Goal: Task Accomplishment & Management: Complete application form

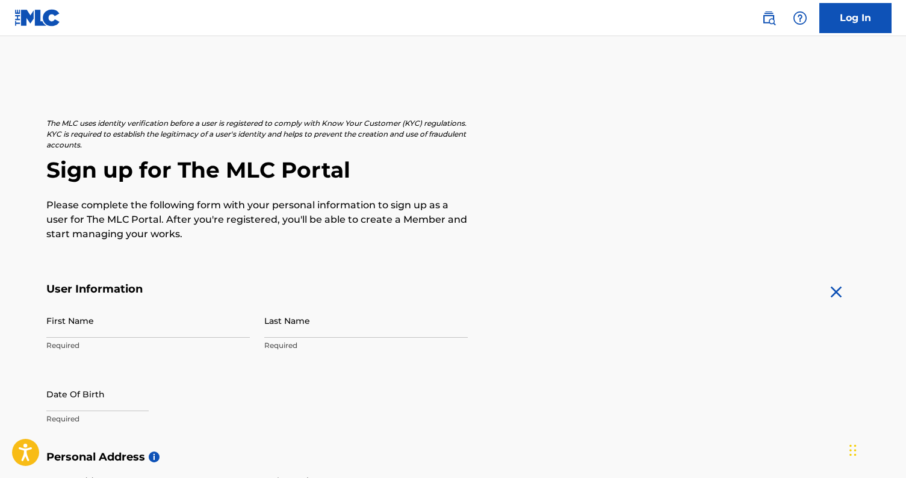
click at [283, 291] on h5 "User Information" at bounding box center [256, 289] width 421 height 14
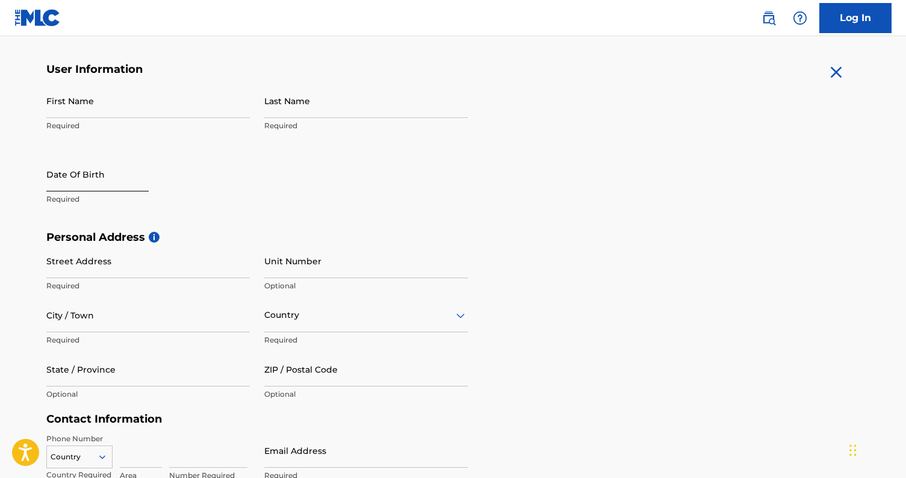
scroll to position [220, 0]
type input "Ezrah"
type input "[PERSON_NAME]"
select select "8"
select select "2025"
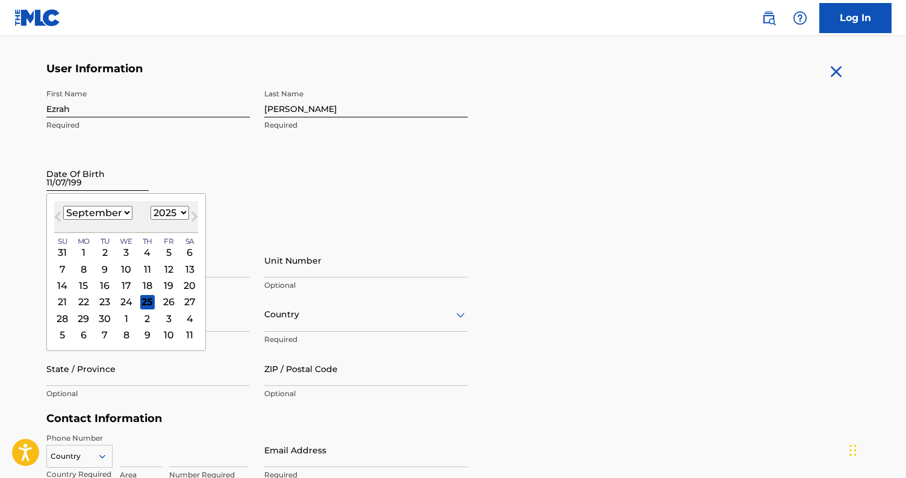
type input "[DATE]"
click at [244, 156] on div "Date Of Birth [DEMOGRAPHIC_DATA] Previous Month Next Month [DATE] January Febru…" at bounding box center [147, 183] width 203 height 54
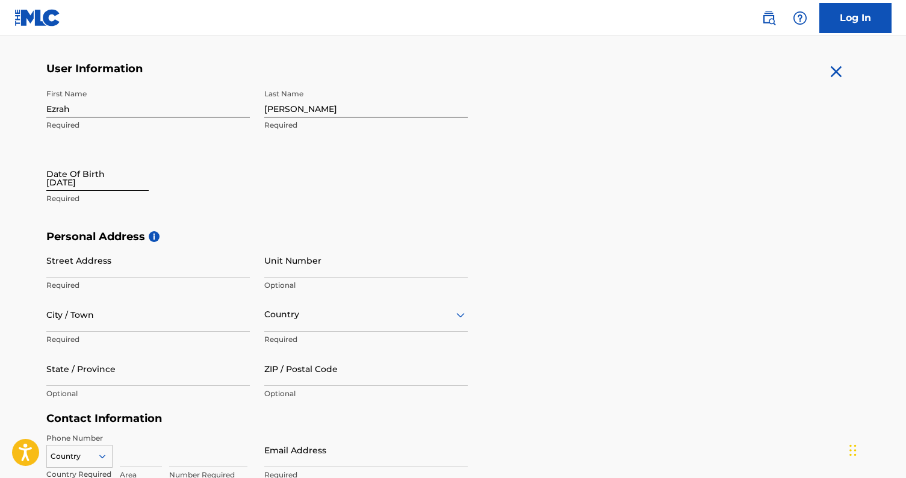
click at [117, 185] on input "[DATE]" at bounding box center [97, 173] width 102 height 34
select select "8"
select select "2025"
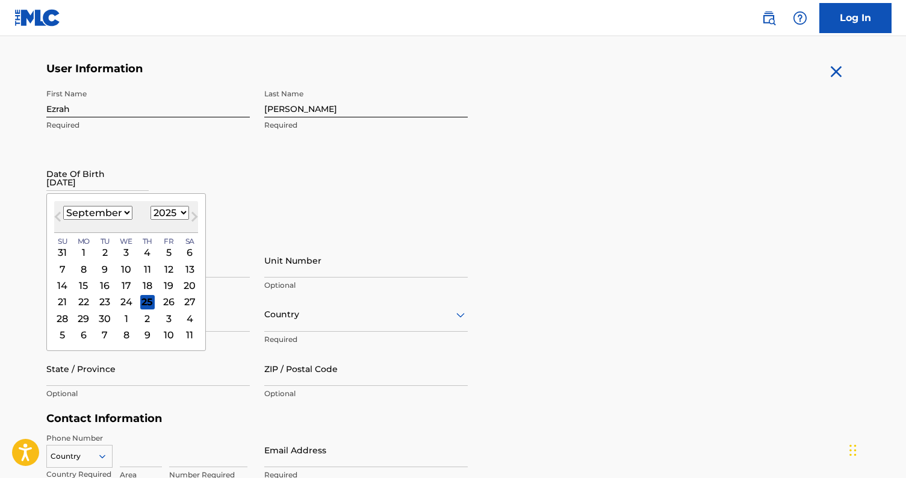
select select "10"
select select "1998"
click at [182, 249] on div "7" at bounding box center [189, 252] width 14 height 14
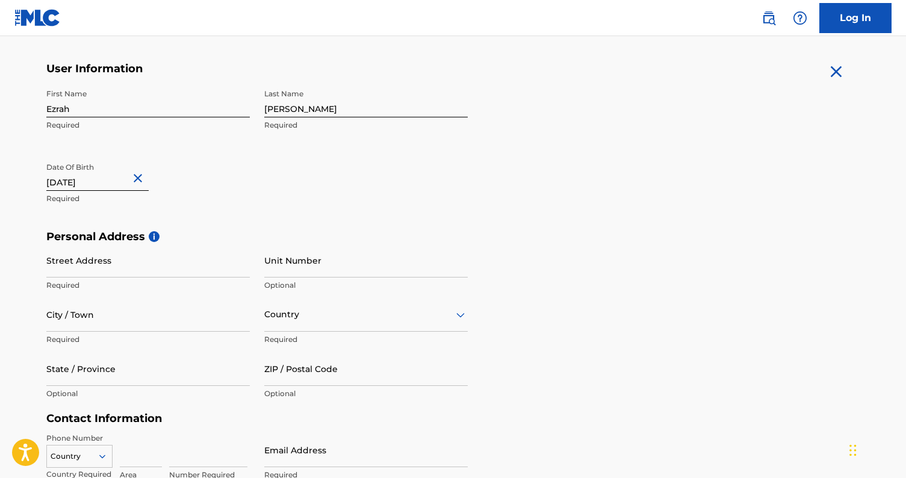
click at [282, 216] on div "First Name [PERSON_NAME] Required Last Name [PERSON_NAME] Required Date Of Birt…" at bounding box center [256, 156] width 421 height 147
click at [129, 280] on p "Required" at bounding box center [147, 285] width 203 height 11
type input "[STREET_ADDRESS]"
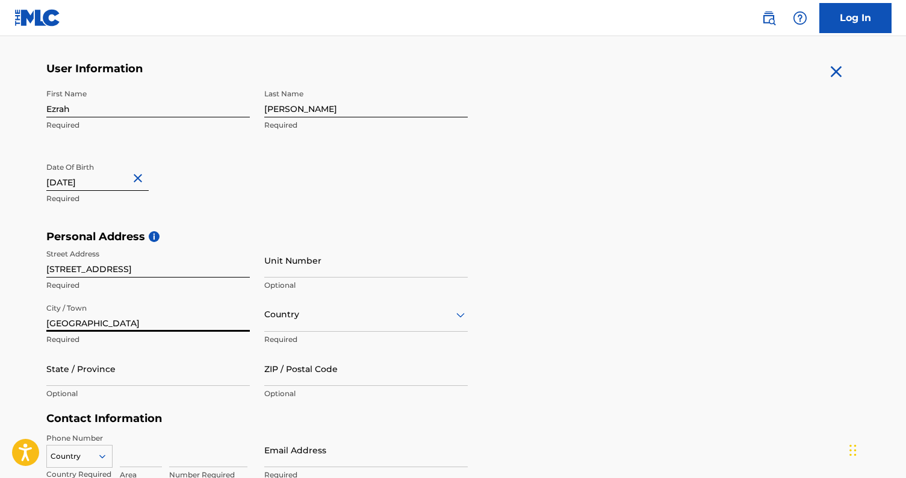
type input "[GEOGRAPHIC_DATA]"
click at [279, 315] on div "Country" at bounding box center [365, 314] width 203 height 34
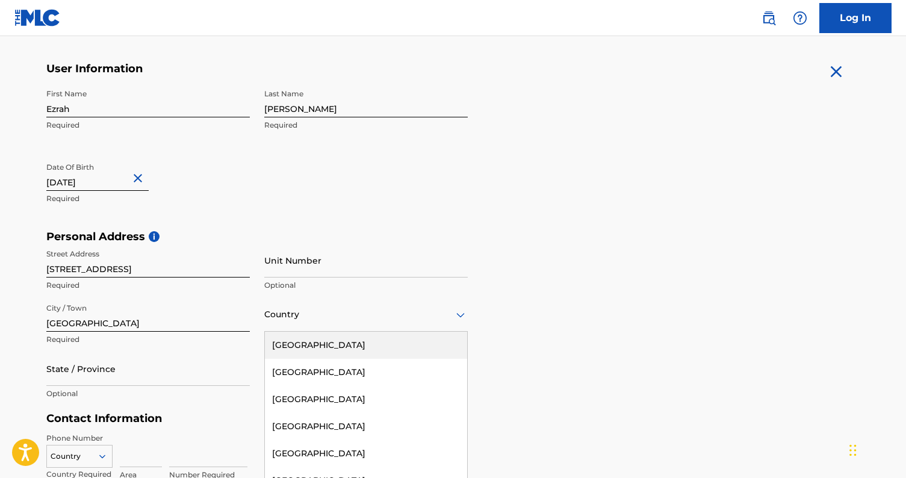
scroll to position [255, 0]
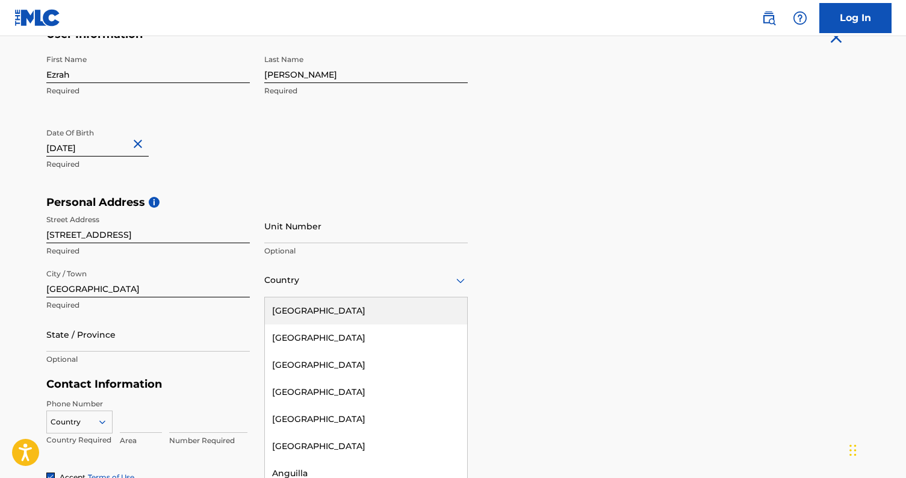
click at [301, 312] on div "[GEOGRAPHIC_DATA]" at bounding box center [366, 310] width 202 height 27
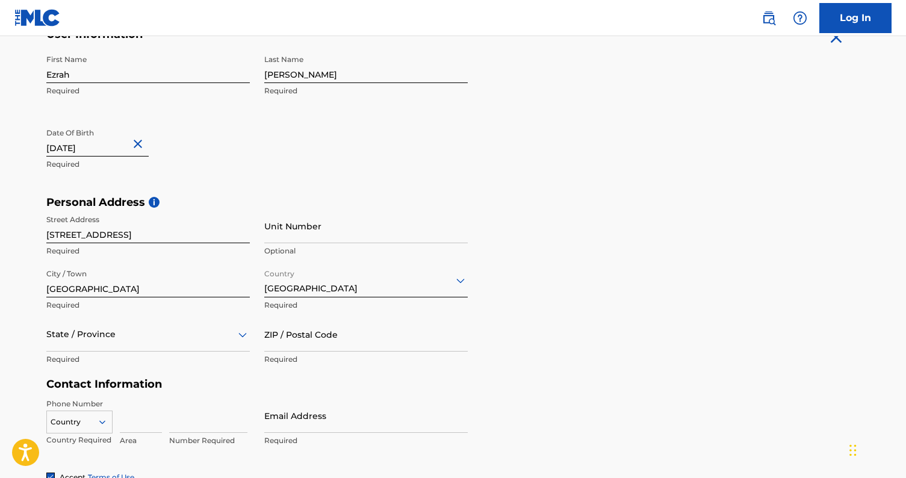
click at [163, 326] on div "State / Province" at bounding box center [147, 334] width 203 height 34
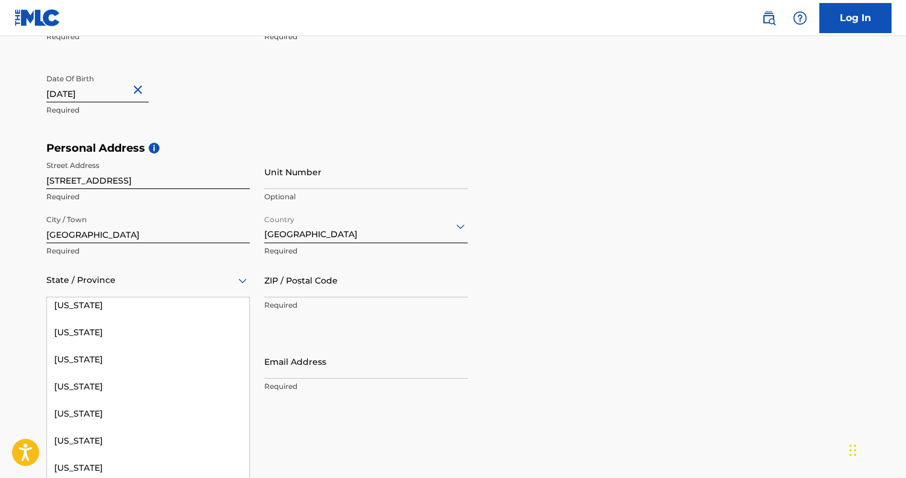
scroll to position [828, 0]
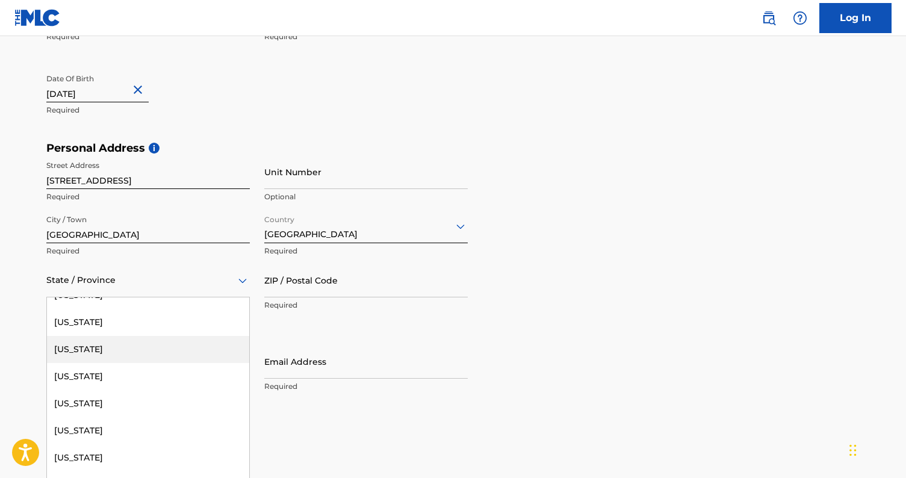
click at [206, 353] on div "[US_STATE]" at bounding box center [148, 349] width 202 height 27
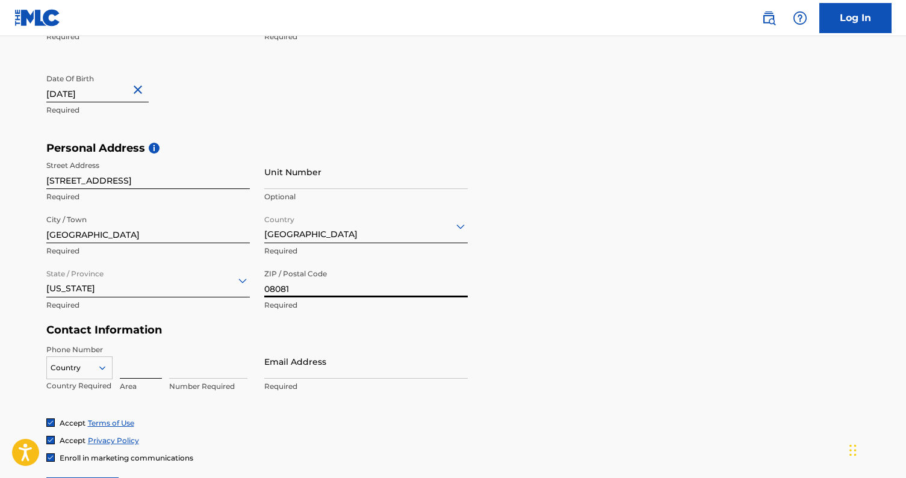
type input "08081"
click at [135, 373] on input at bounding box center [141, 361] width 42 height 34
type input "856"
type input "29833336"
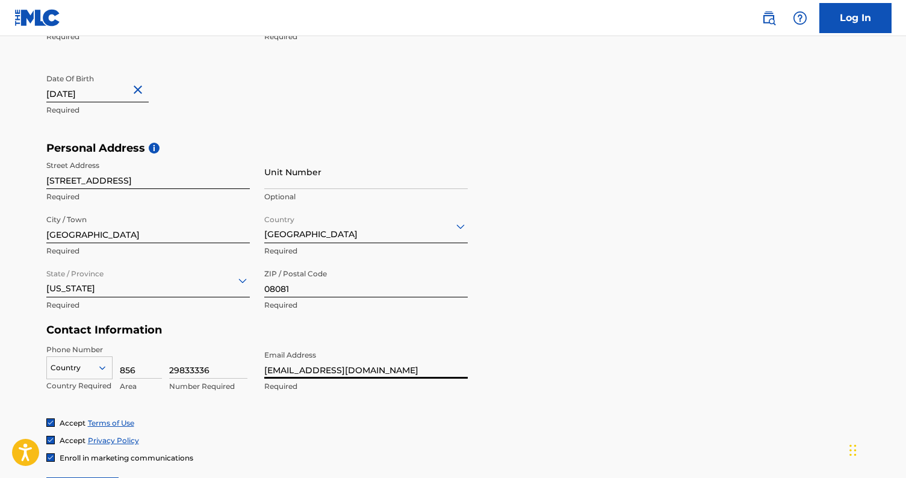
type input "[EMAIL_ADDRESS][DOMAIN_NAME]"
click at [486, 421] on div "Accept Terms of Use" at bounding box center [453, 423] width 814 height 10
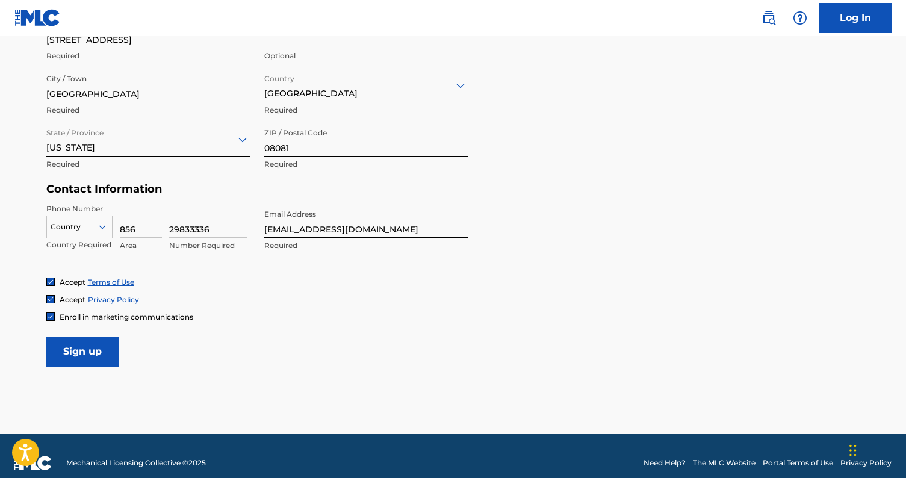
scroll to position [462, 0]
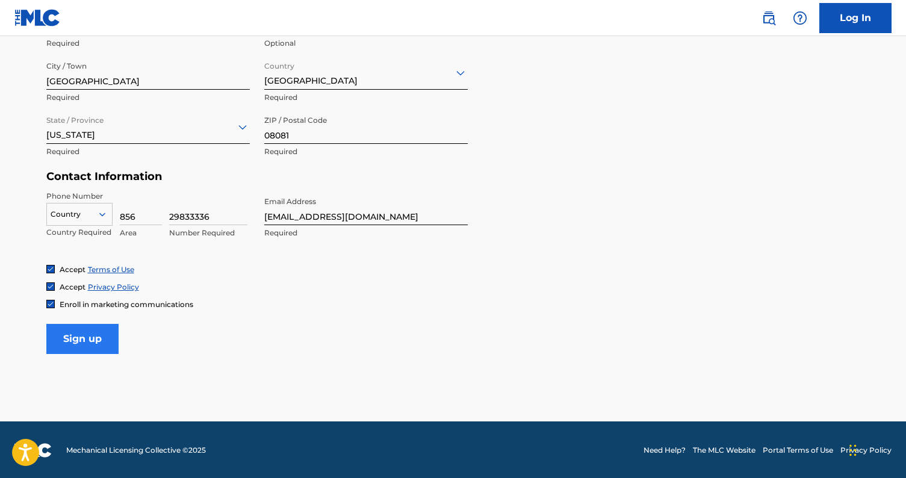
click at [98, 330] on input "Sign up" at bounding box center [82, 339] width 72 height 30
click at [100, 221] on div "option , selected. Select is focused ,type to refine list, press Down to open t…" at bounding box center [79, 212] width 66 height 18
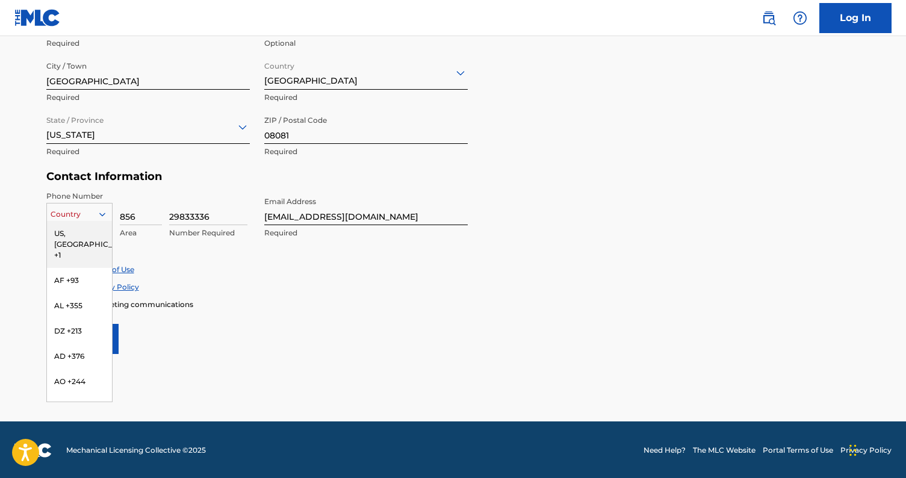
click at [92, 230] on div "US, [GEOGRAPHIC_DATA] +1" at bounding box center [79, 244] width 65 height 47
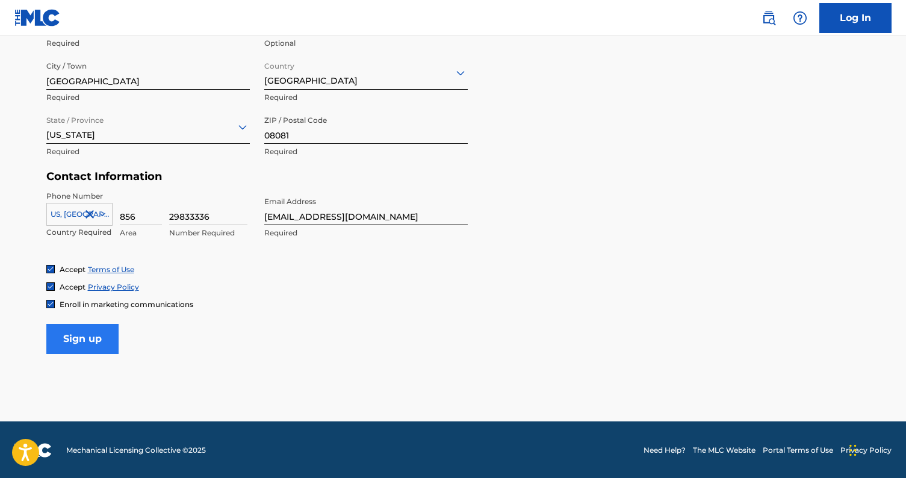
click at [100, 331] on input "Sign up" at bounding box center [82, 339] width 72 height 30
click at [183, 214] on input "29833336" at bounding box center [208, 208] width 78 height 34
click at [188, 215] on input "29833336" at bounding box center [208, 208] width 78 height 34
type input "2983336"
click at [103, 329] on input "Sign up" at bounding box center [82, 339] width 72 height 30
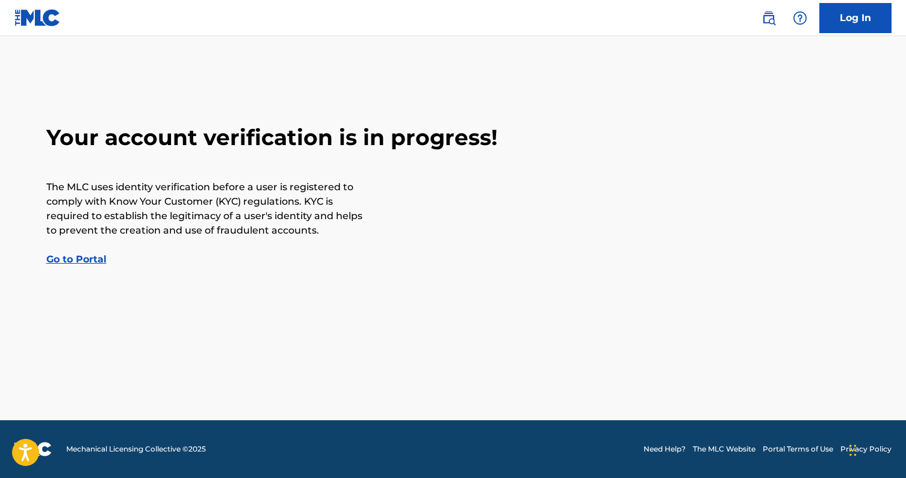
click at [86, 253] on div "Your account verification is in progress! The MLC uses identity verification be…" at bounding box center [453, 195] width 842 height 143
click at [852, 11] on link "Log In" at bounding box center [855, 18] width 72 height 30
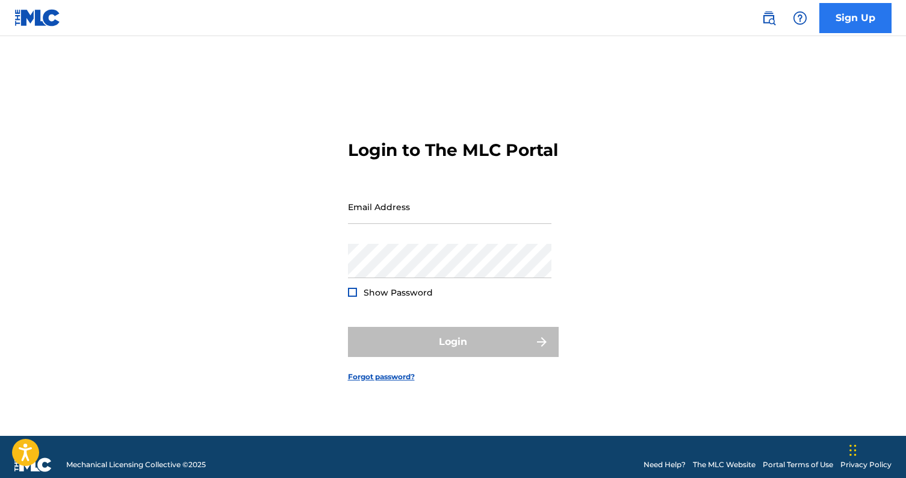
click at [841, 23] on link "Sign Up" at bounding box center [855, 18] width 72 height 30
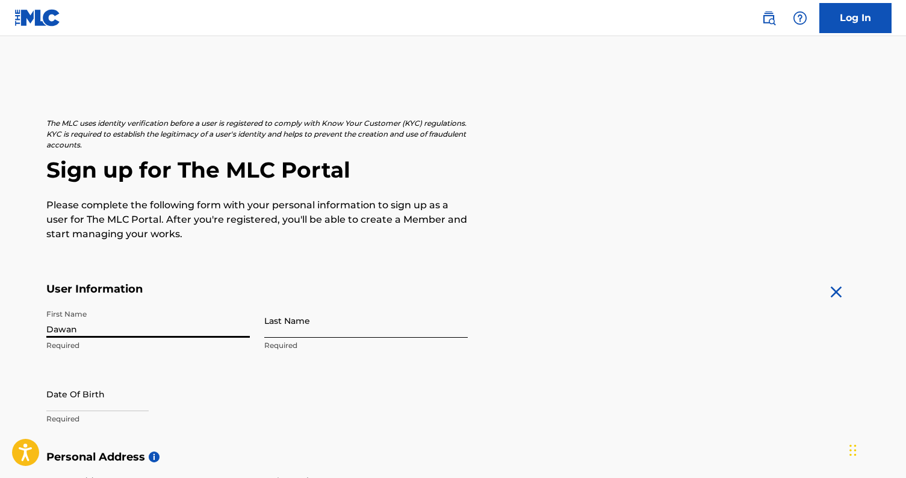
type input "Dawan"
type input "Brown"
click at [235, 383] on div "Date Of Birth Required" at bounding box center [147, 404] width 203 height 54
select select "8"
select select "2025"
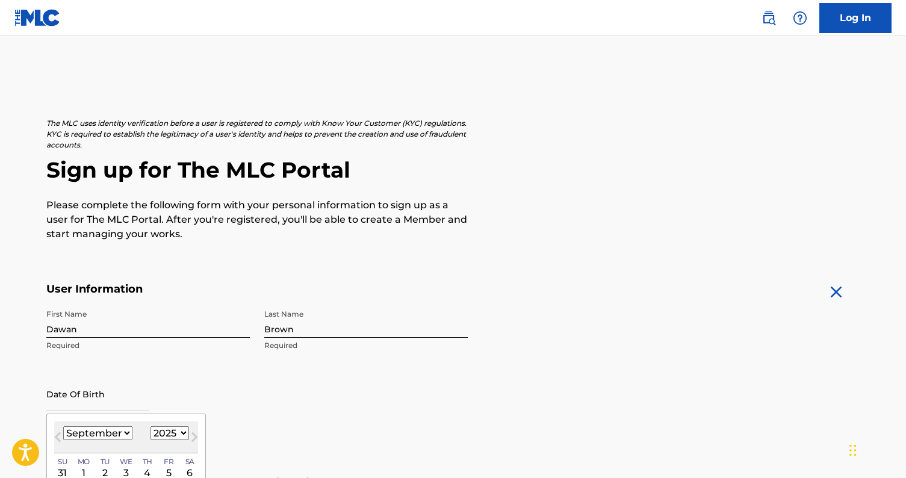
select select "5"
select select "1985"
click at [202, 375] on div "First Name [PERSON_NAME] Required Last Name Brown Required Date Of Birth [DEMOG…" at bounding box center [256, 376] width 421 height 147
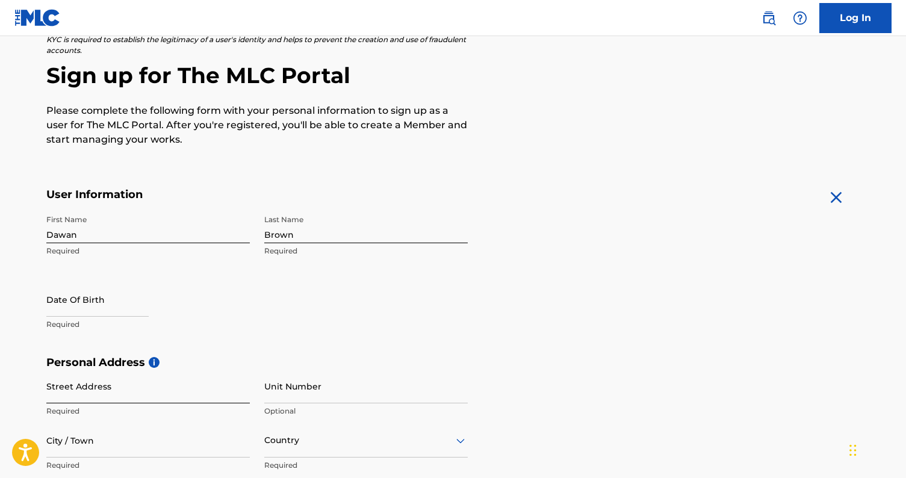
scroll to position [98, 0]
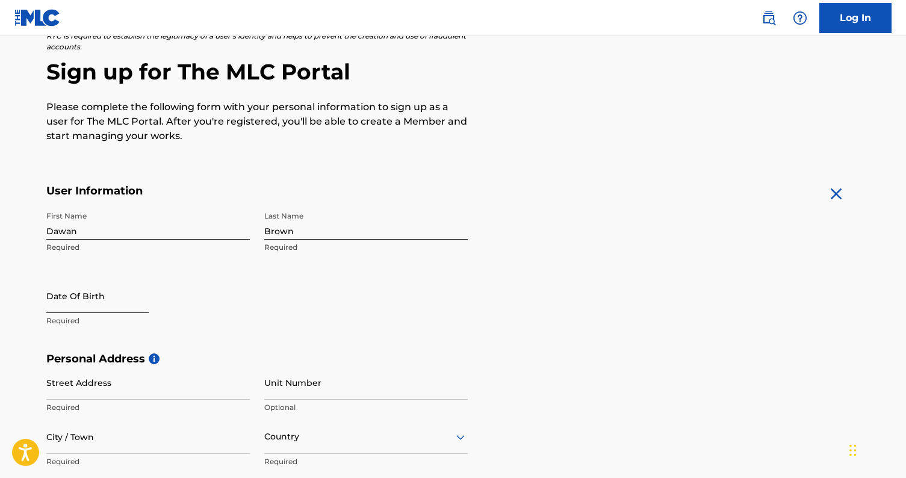
click at [80, 306] on input "text" at bounding box center [97, 296] width 102 height 34
select select "8"
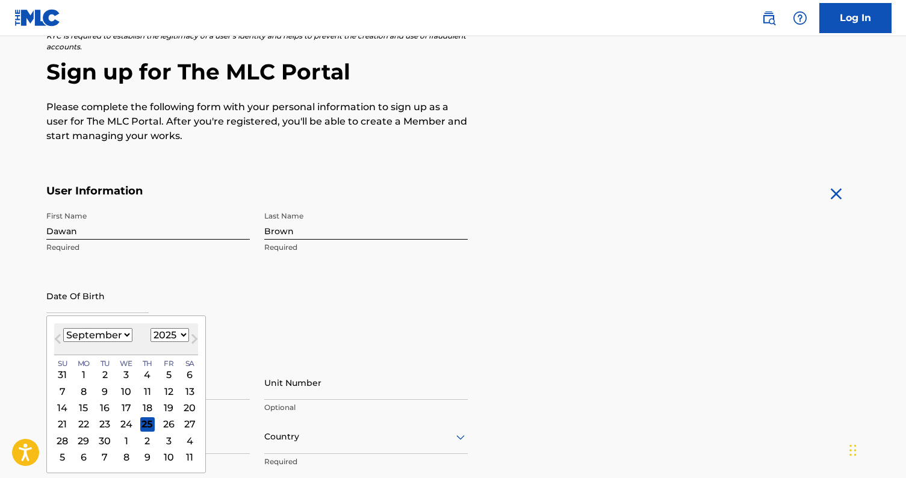
select select "1985"
click at [140, 420] on div "26" at bounding box center [147, 423] width 14 height 14
type input "[DATE]"
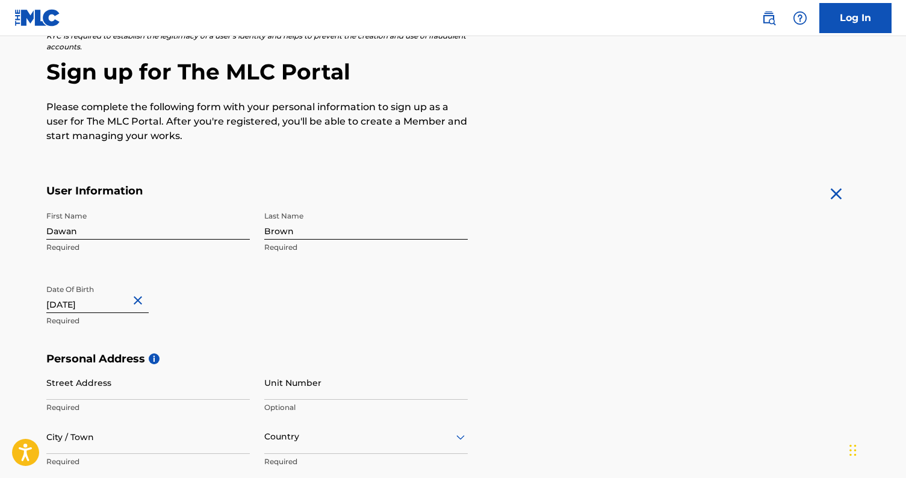
click at [89, 304] on input "[DATE]" at bounding box center [97, 296] width 102 height 34
select select "8"
select select "1985"
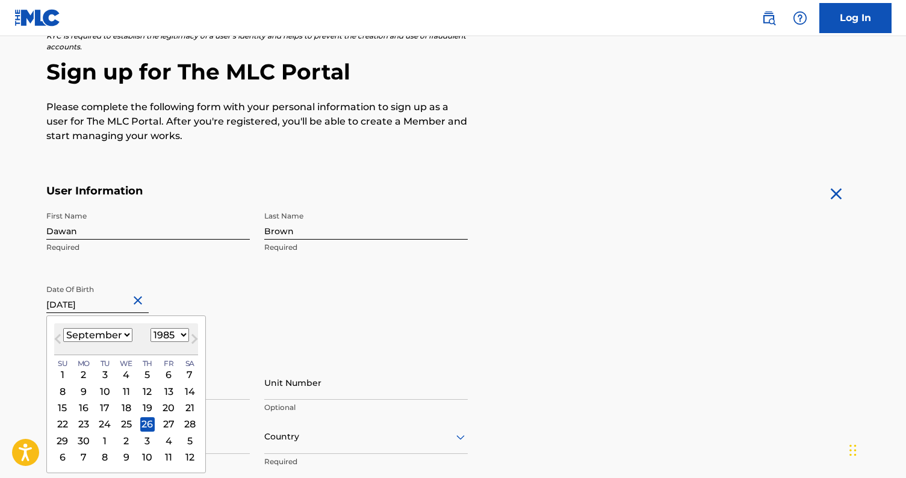
drag, startPoint x: 93, startPoint y: 304, endPoint x: 42, endPoint y: 303, distance: 51.2
click at [42, 303] on div "The MLC uses identity verification before a user is registered to comply with K…" at bounding box center [453, 369] width 842 height 698
type input "J 26 1985"
select select "0"
type input "[DATE]"
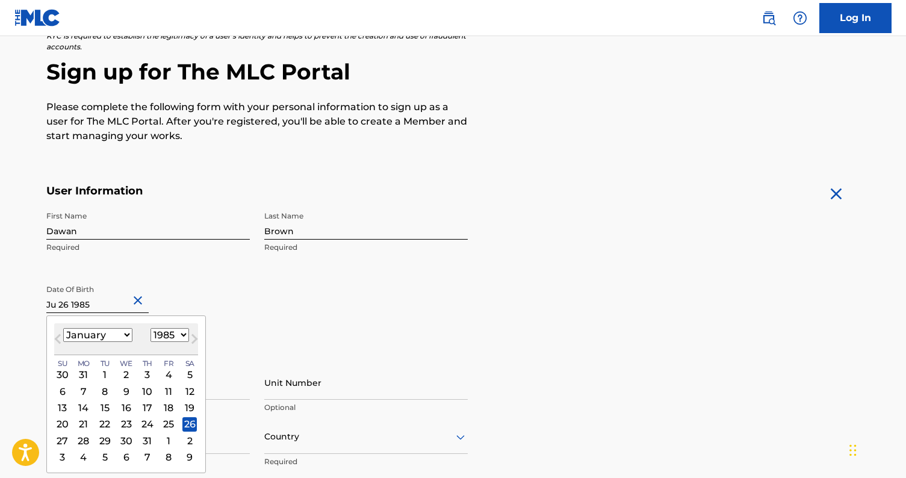
select select "5"
type input "[DATE]"
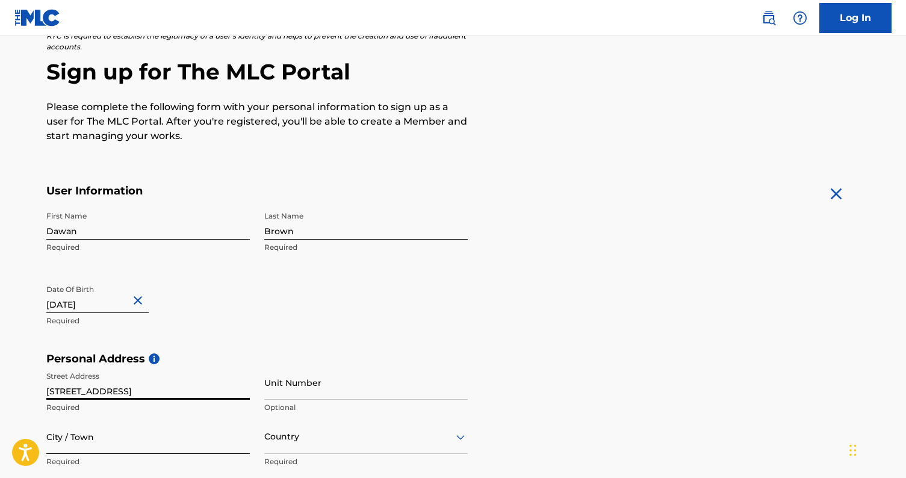
type input "[STREET_ADDRESS]"
type input "EdgeWater"
click at [313, 443] on div "[GEOGRAPHIC_DATA], 1 of 223. 223 results available. Use Up and Down to choose o…" at bounding box center [365, 436] width 203 height 34
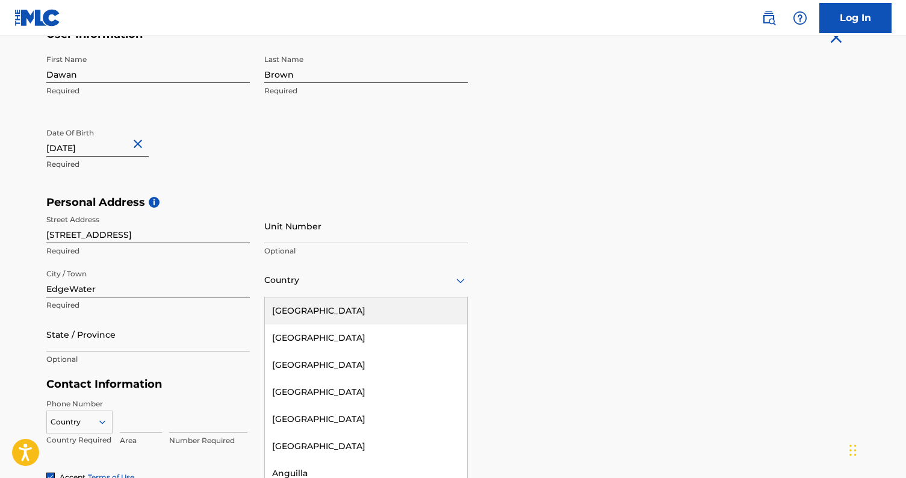
click at [320, 303] on div "[GEOGRAPHIC_DATA]" at bounding box center [366, 310] width 202 height 27
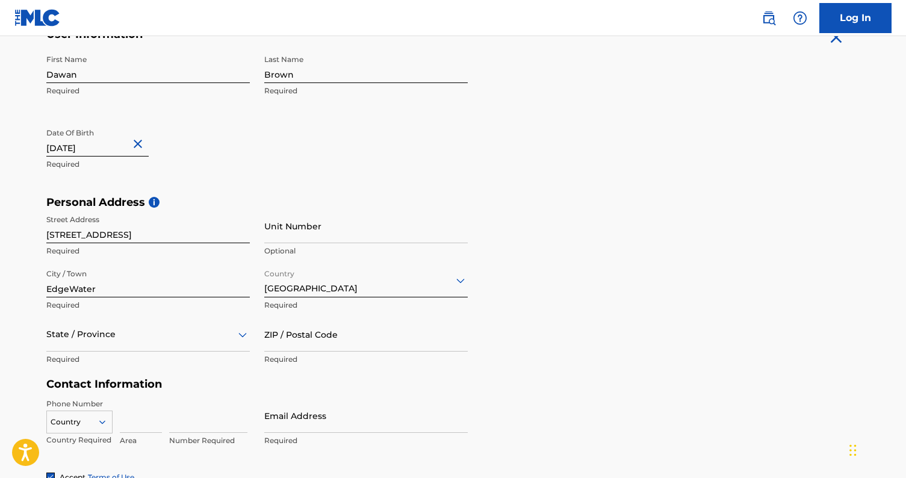
click at [134, 329] on div "State / Province" at bounding box center [147, 334] width 203 height 34
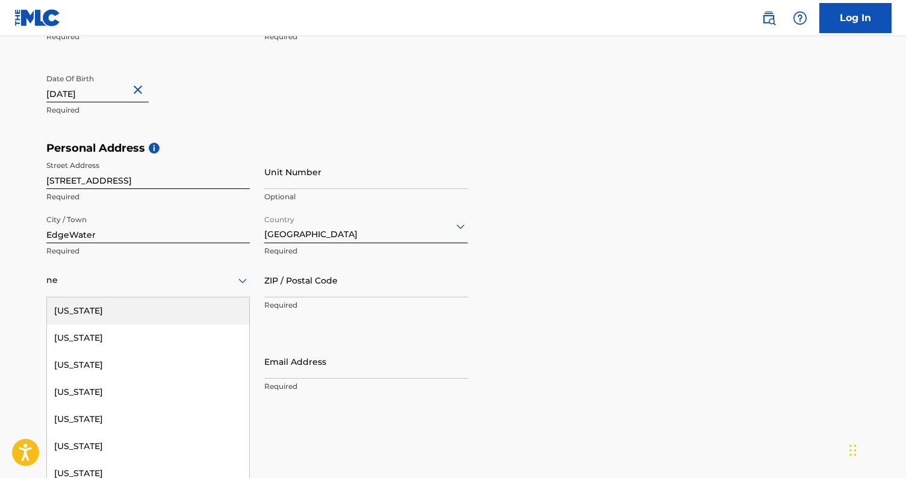
type input "new"
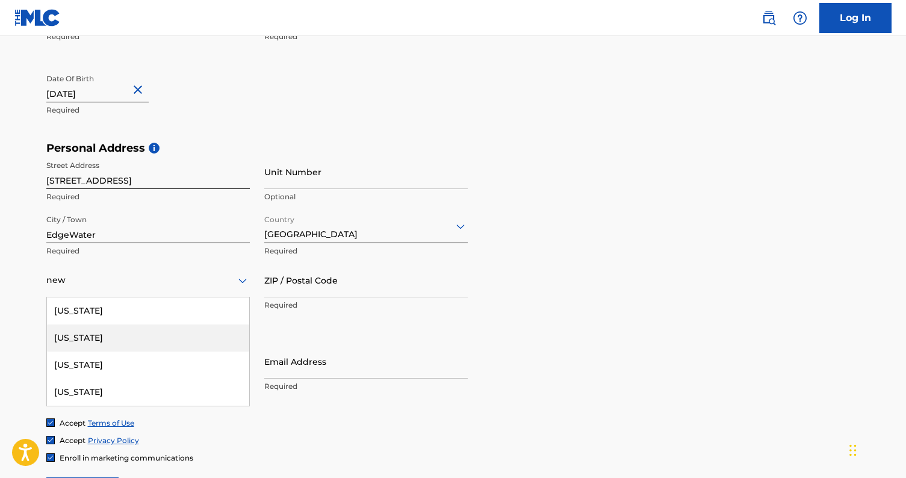
click at [206, 330] on div "[US_STATE]" at bounding box center [148, 337] width 202 height 27
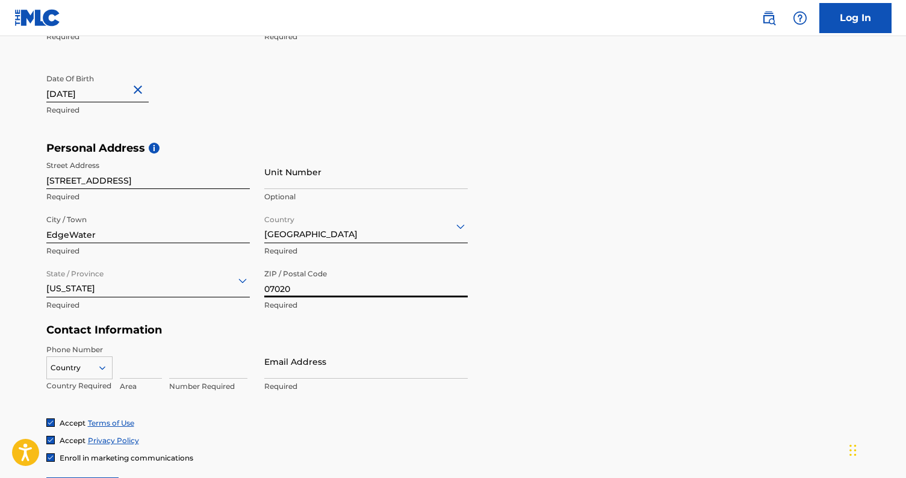
type input "07020"
click at [82, 374] on div "Country" at bounding box center [79, 365] width 66 height 18
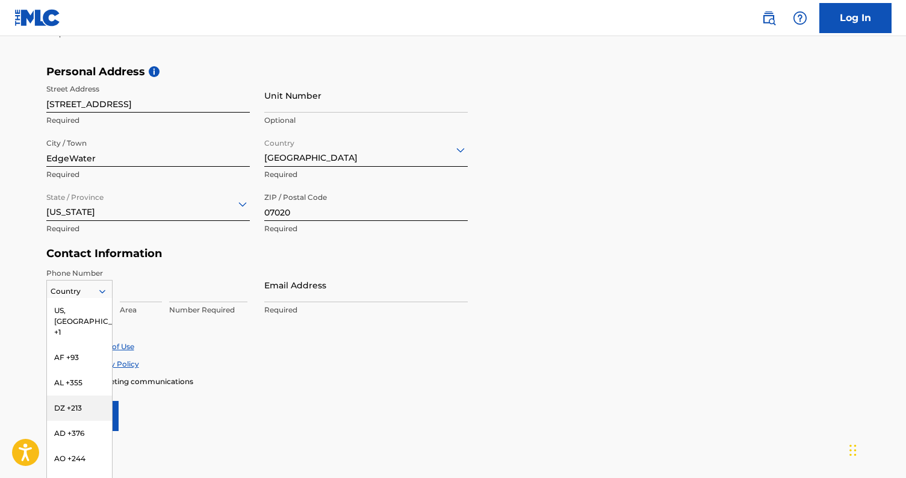
click at [82, 395] on div "DZ +213" at bounding box center [79, 407] width 65 height 25
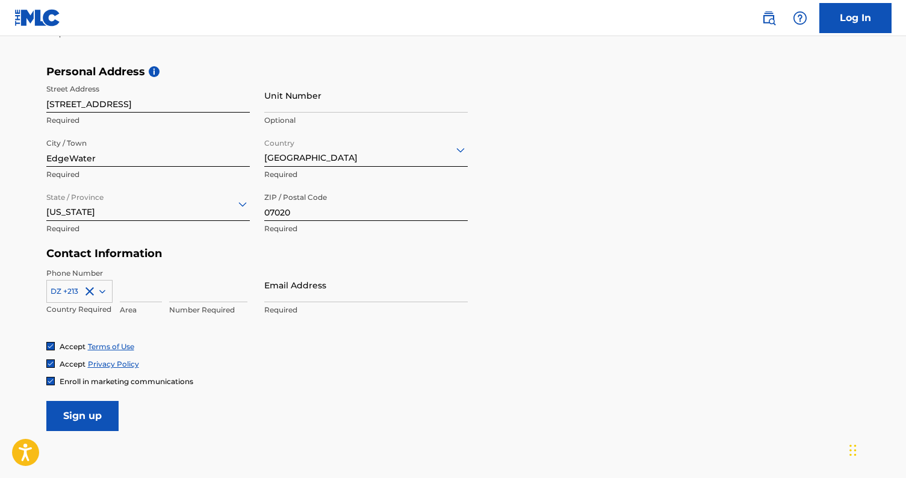
click at [88, 282] on div "DZ +213" at bounding box center [79, 291] width 66 height 23
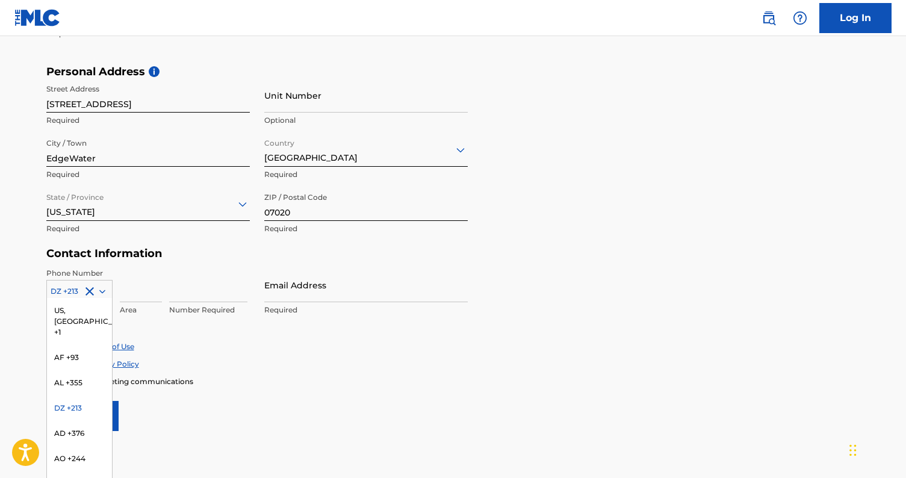
click at [81, 303] on div "US, [GEOGRAPHIC_DATA] +1" at bounding box center [79, 321] width 65 height 47
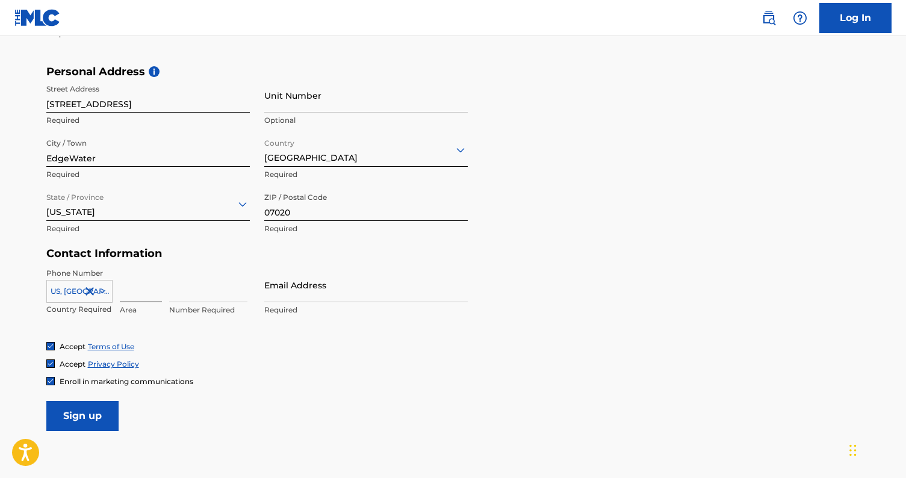
click at [129, 288] on input at bounding box center [141, 285] width 42 height 34
type input "347"
type input "7188611"
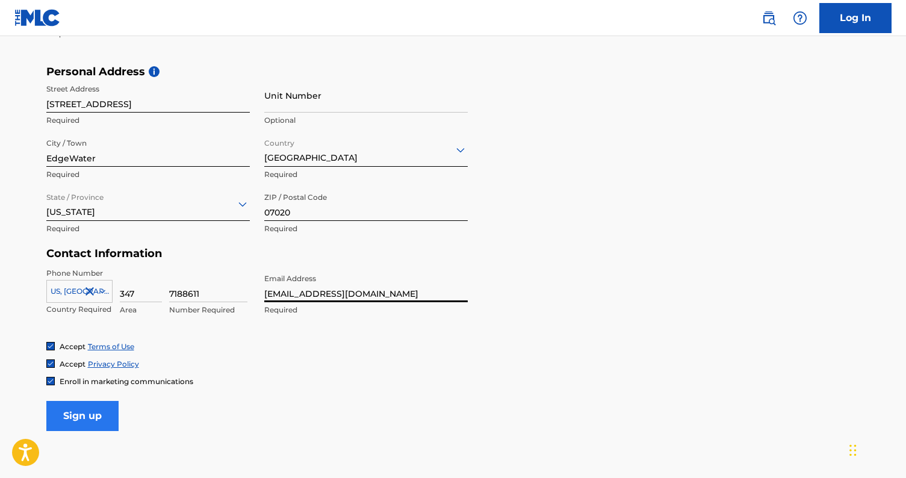
type input "[EMAIL_ADDRESS][DOMAIN_NAME]"
click at [84, 419] on input "Sign up" at bounding box center [82, 416] width 72 height 30
